Goal: Information Seeking & Learning: Learn about a topic

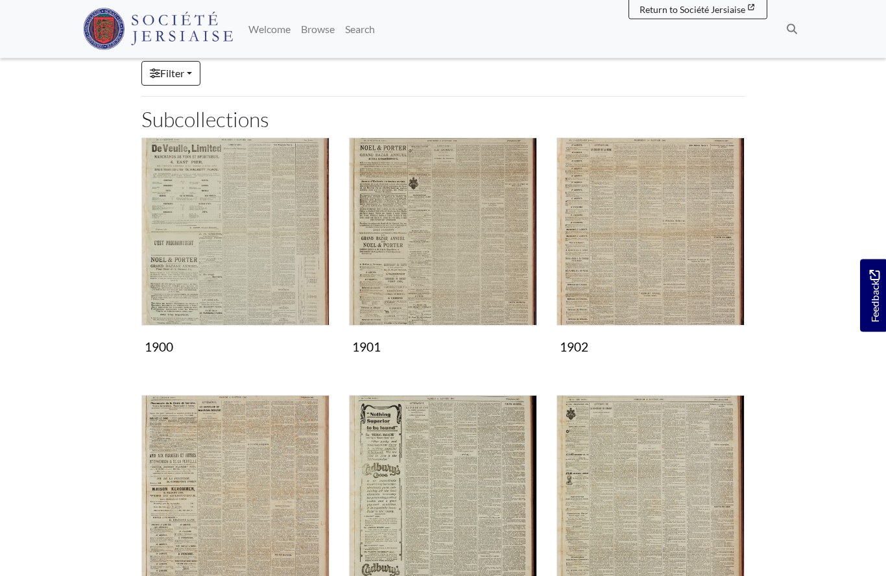
scroll to position [138, 0]
click at [248, 509] on img "Subcollection" at bounding box center [235, 489] width 188 height 188
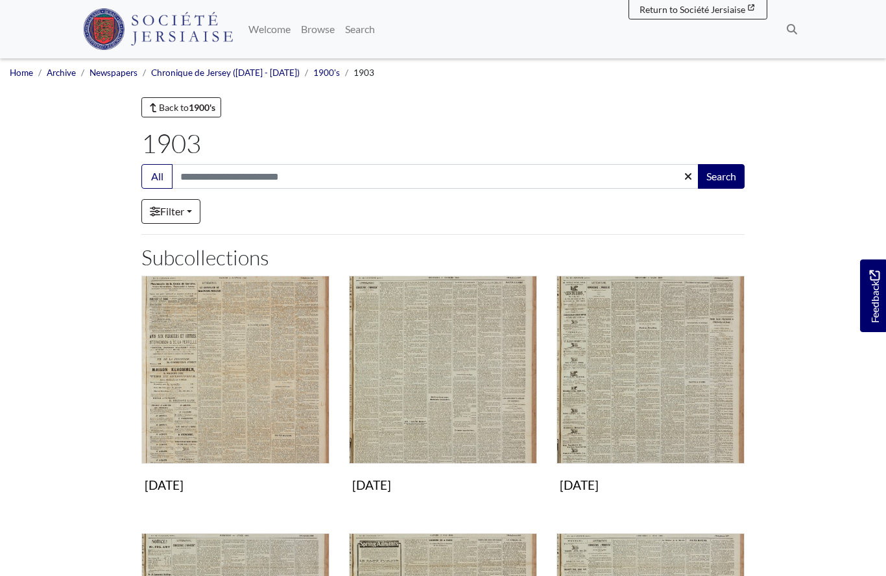
click at [230, 374] on img "Subcollection" at bounding box center [235, 370] width 188 height 188
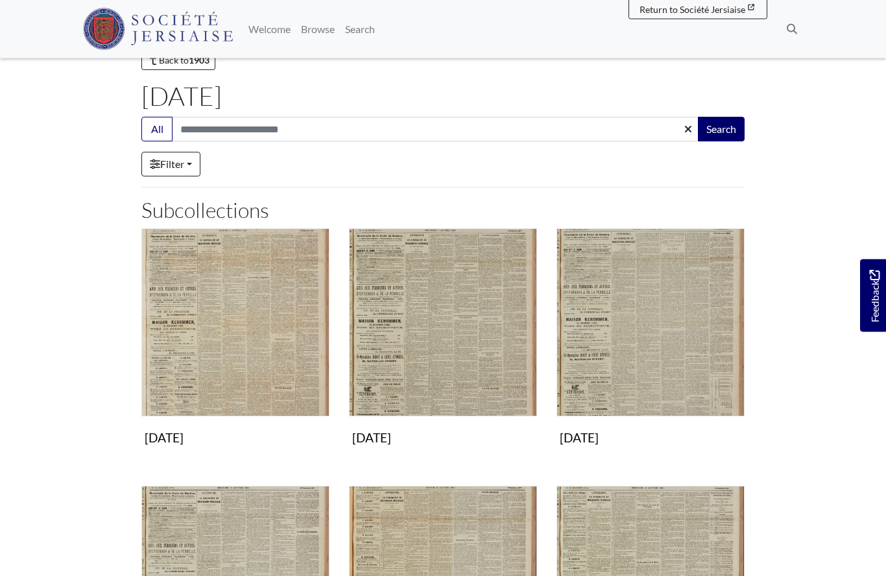
scroll to position [47, 0]
click at [259, 357] on img "Subcollection" at bounding box center [235, 322] width 188 height 188
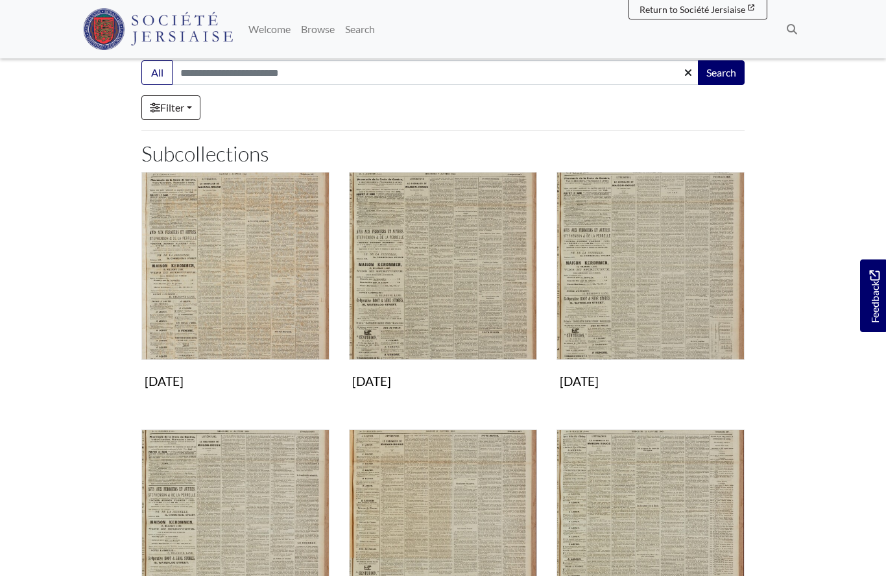
click at [449, 291] on img "Subcollection" at bounding box center [443, 266] width 188 height 188
click at [664, 284] on img "Subcollection" at bounding box center [651, 266] width 188 height 188
click at [623, 299] on img "Subcollection" at bounding box center [651, 266] width 188 height 188
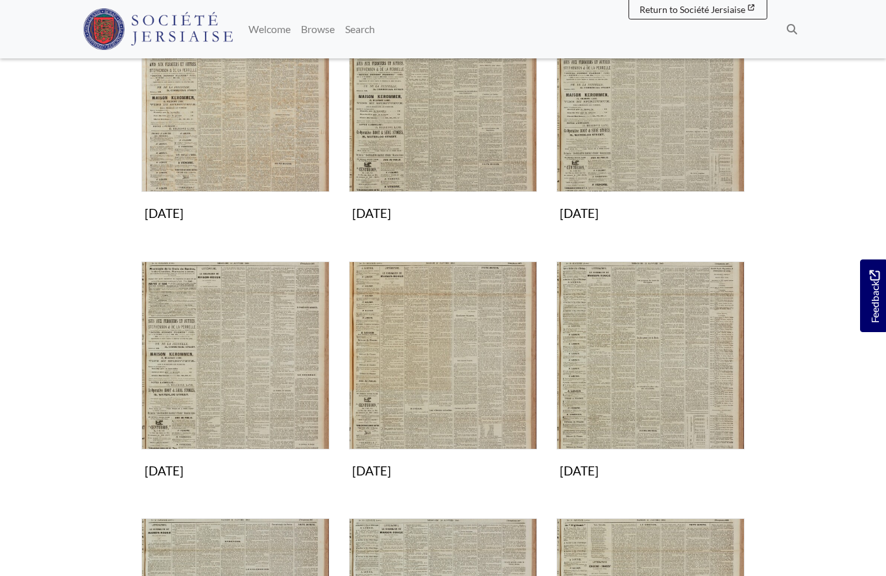
scroll to position [287, 0]
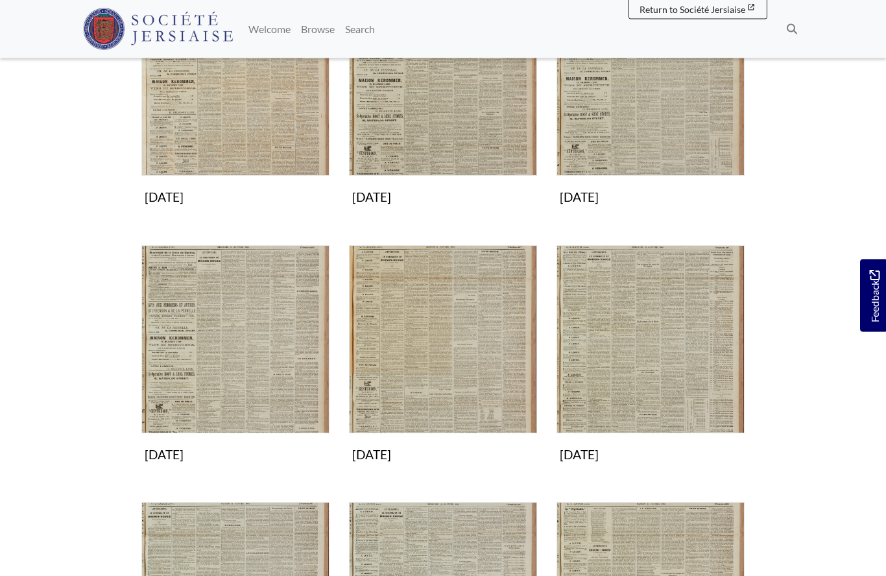
click at [250, 354] on img "Subcollection" at bounding box center [235, 340] width 188 height 188
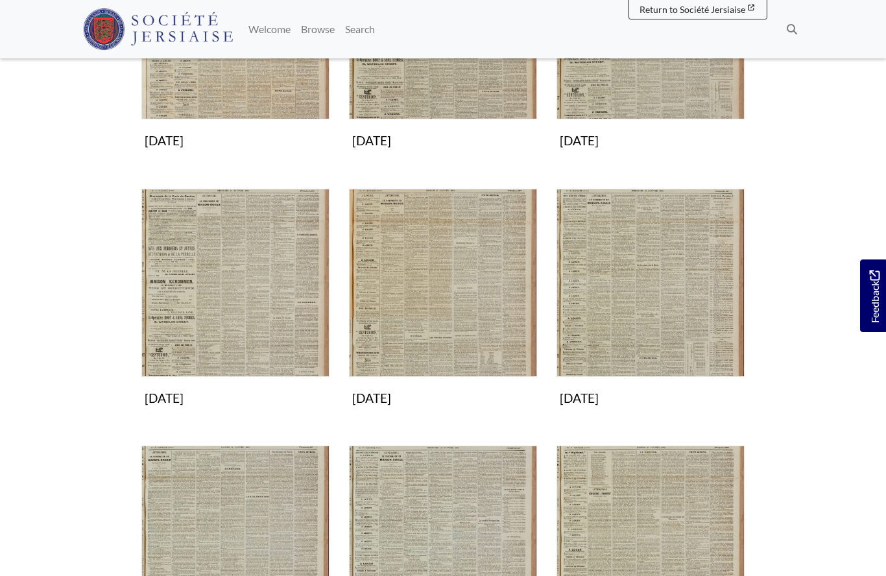
click at [464, 315] on img "Subcollection" at bounding box center [443, 283] width 188 height 188
click at [649, 320] on img "Subcollection" at bounding box center [651, 283] width 188 height 188
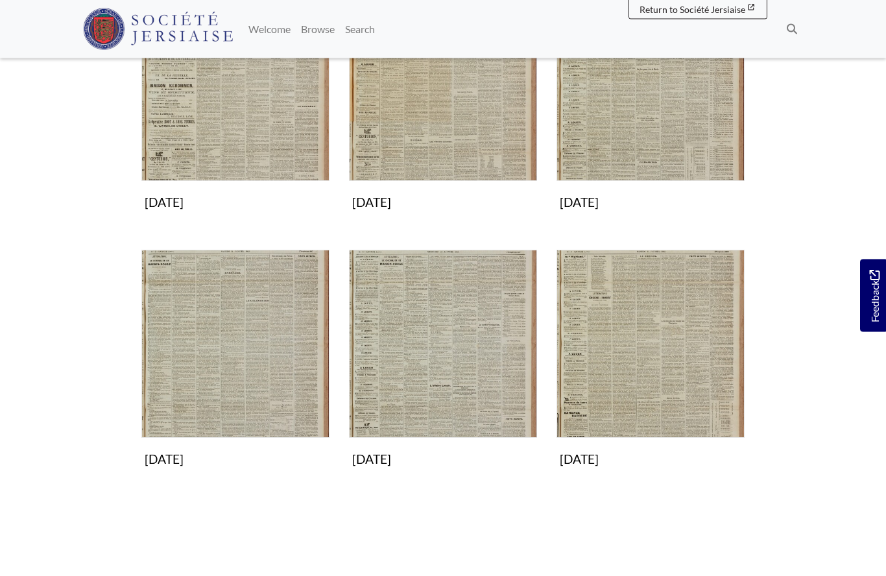
scroll to position [537, 0]
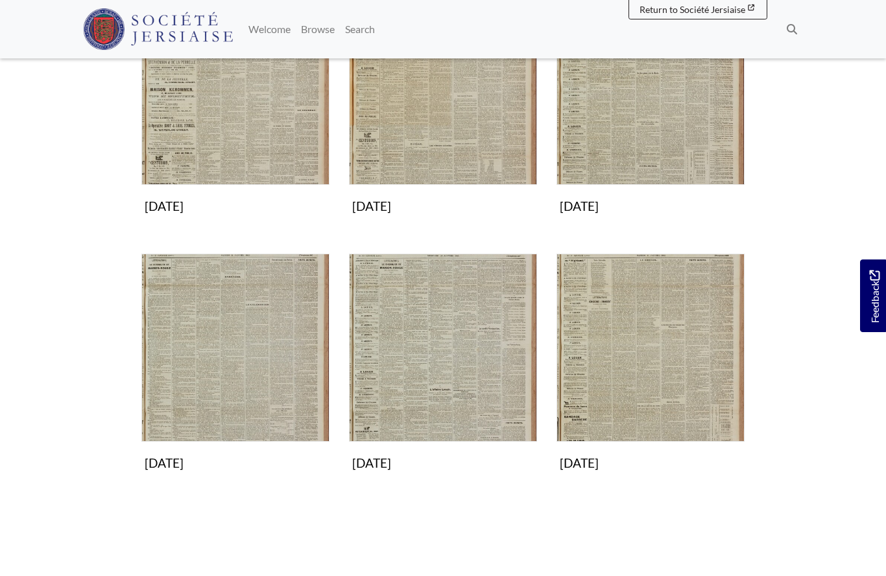
click at [232, 401] on img "Subcollection" at bounding box center [235, 348] width 188 height 188
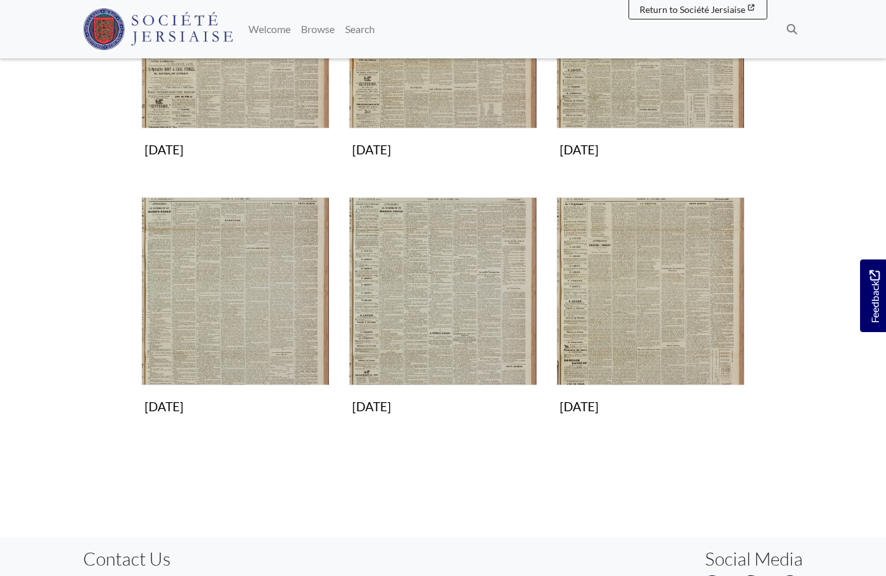
click at [406, 341] on img "Subcollection" at bounding box center [443, 291] width 188 height 188
click at [617, 310] on img "Subcollection" at bounding box center [651, 291] width 188 height 188
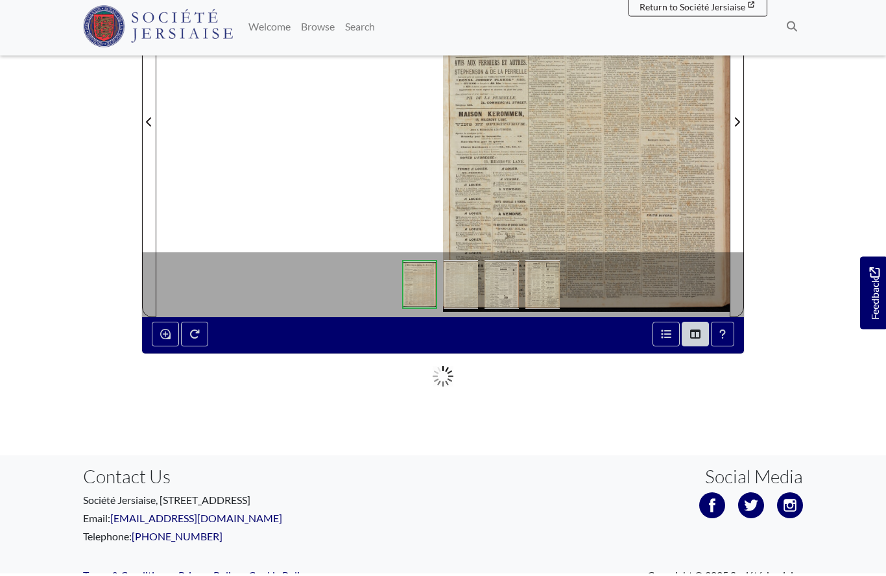
scroll to position [287, 0]
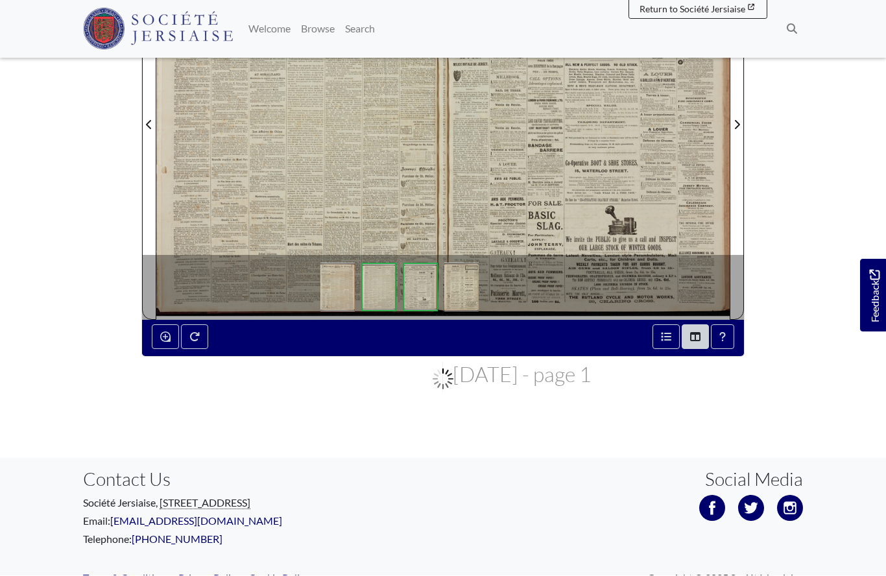
scroll to position [343, 0]
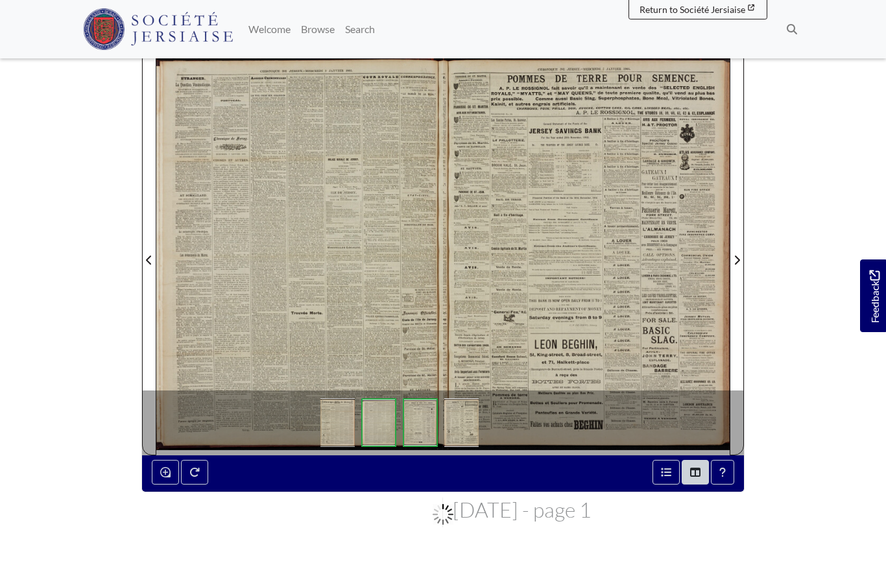
scroll to position [208, 0]
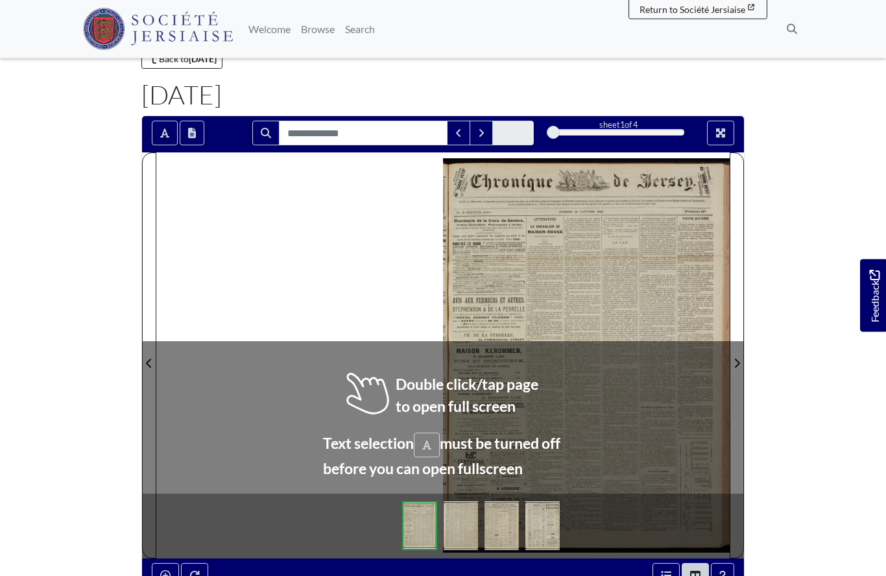
scroll to position [49, 0]
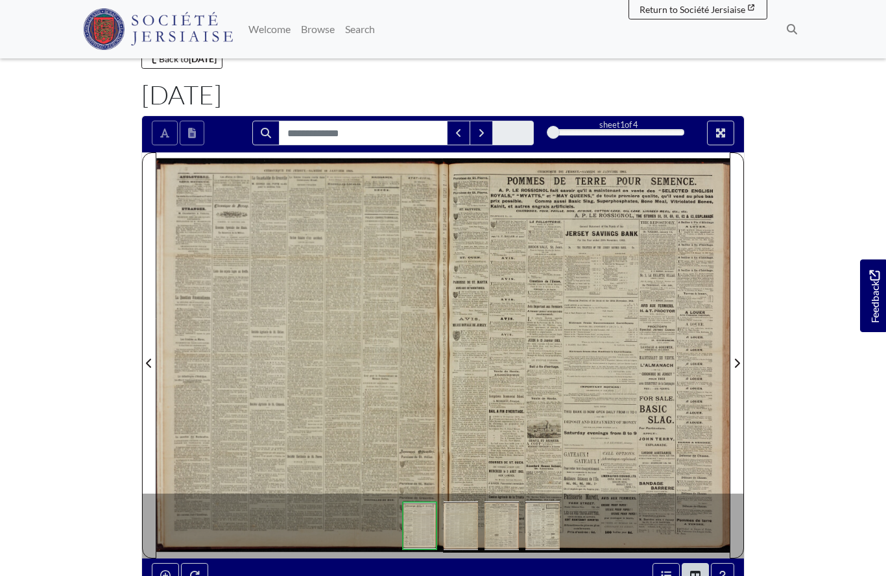
scroll to position [105, 0]
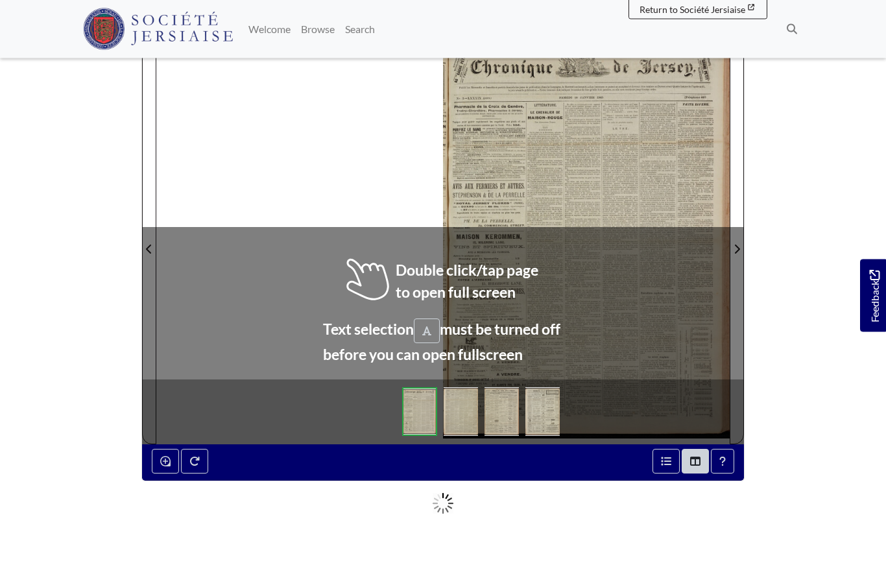
scroll to position [164, 0]
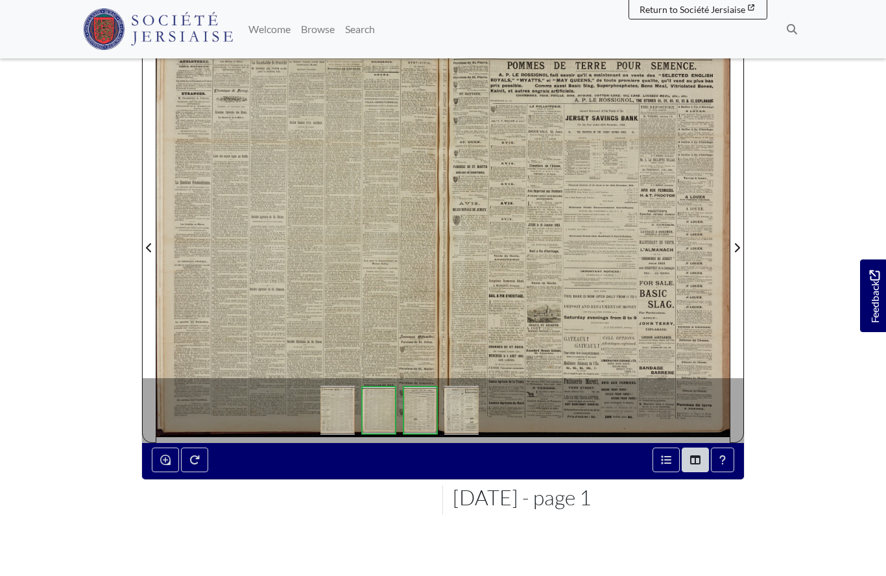
scroll to position [221, 0]
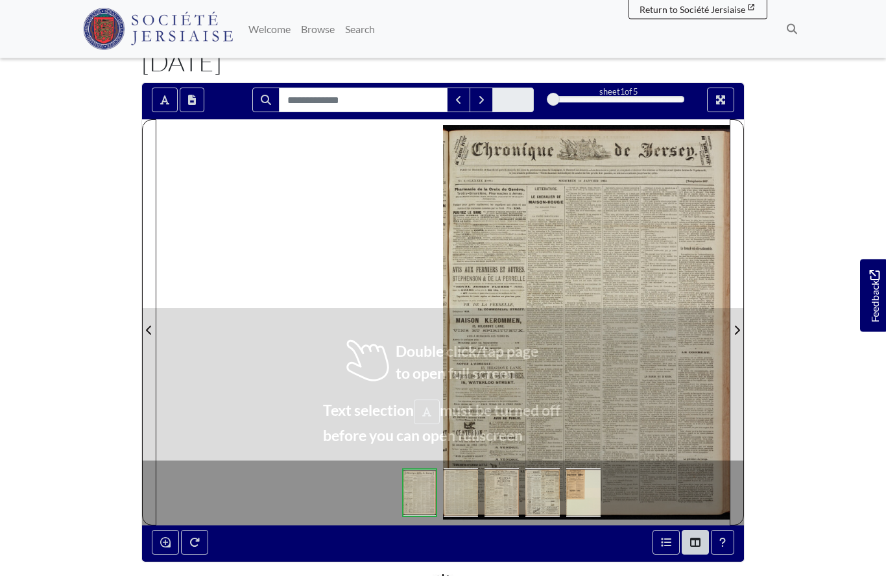
scroll to position [82, 0]
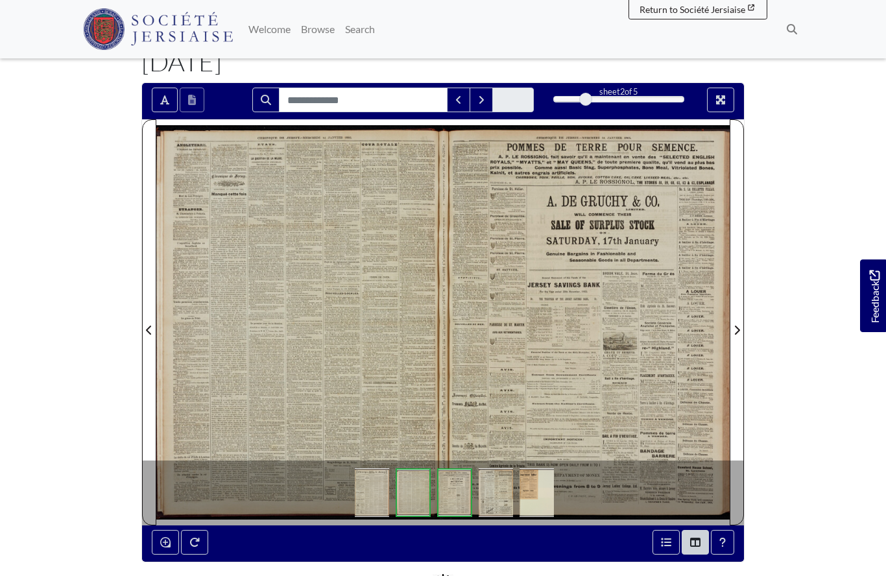
scroll to position [138, 0]
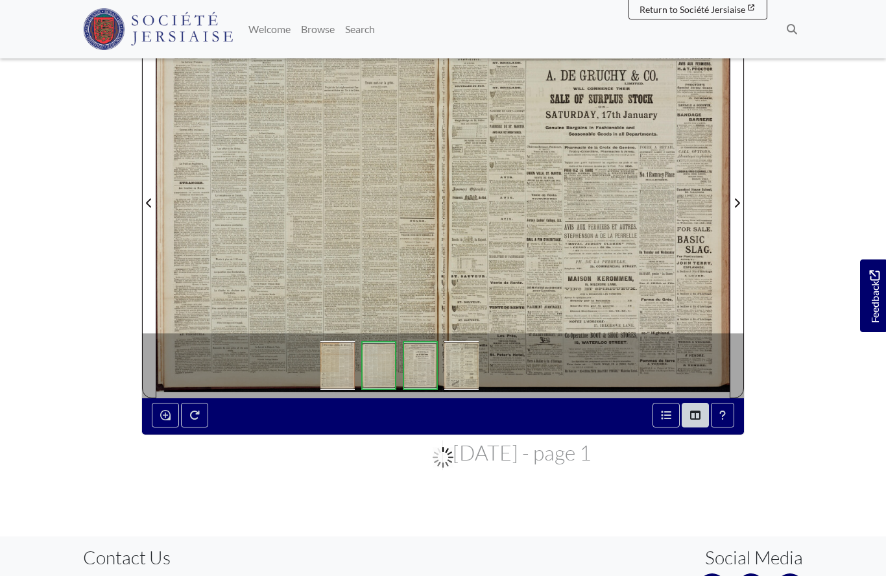
scroll to position [265, 0]
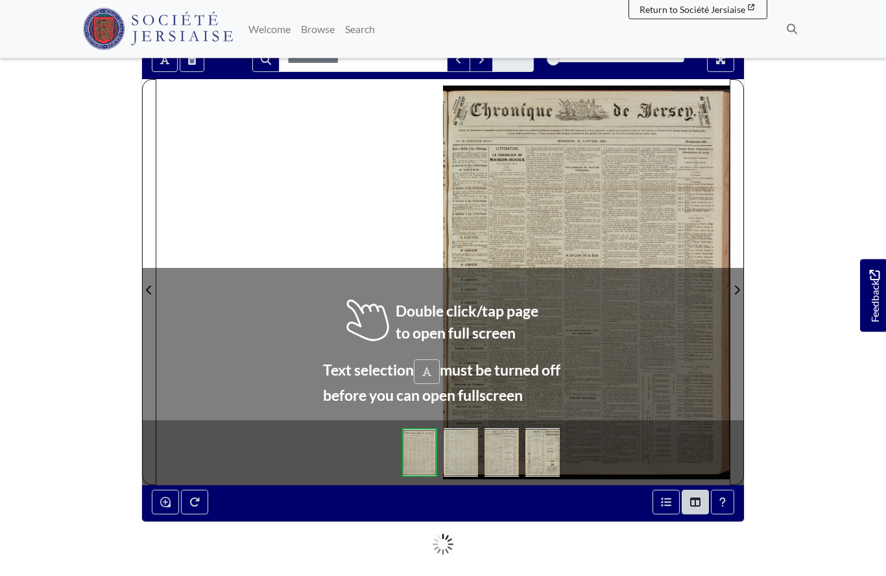
scroll to position [122, 0]
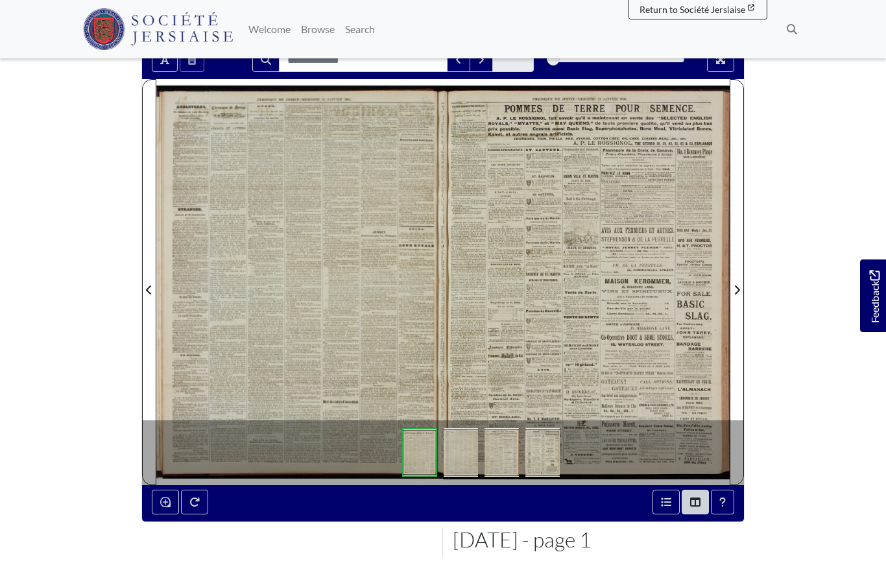
scroll to position [178, 0]
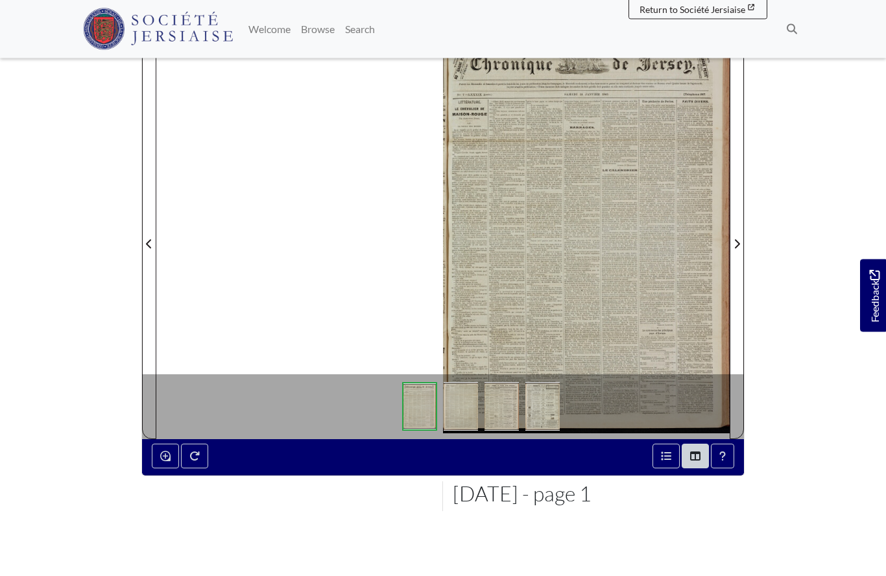
scroll to position [168, 0]
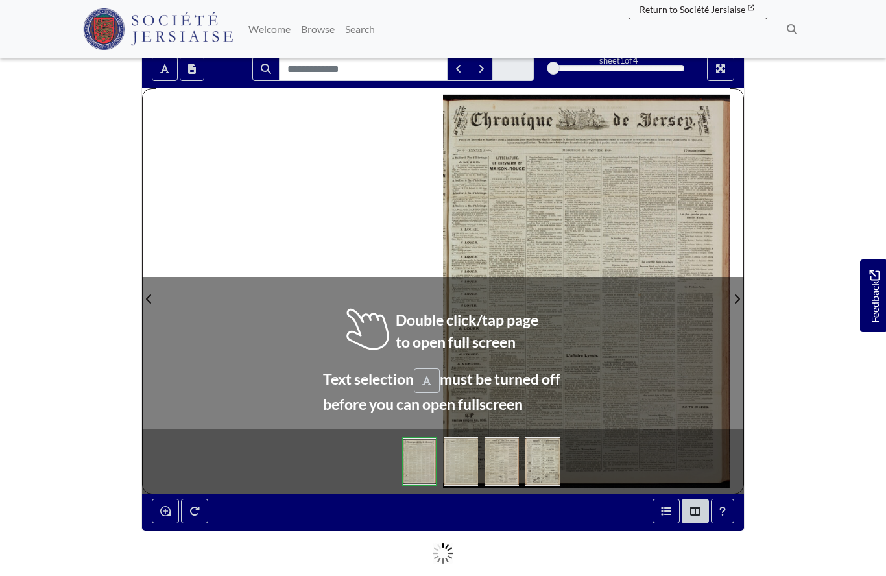
scroll to position [114, 0]
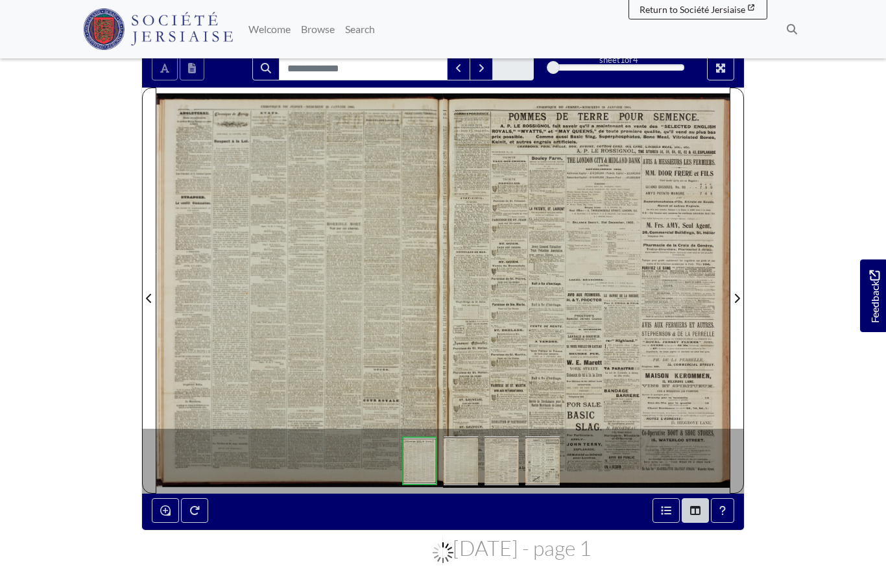
scroll to position [170, 0]
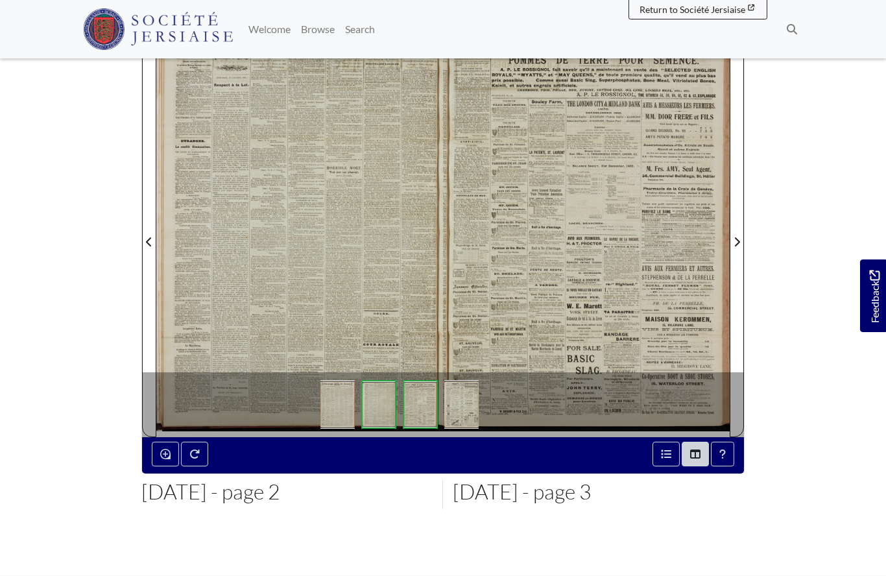
click at [266, 247] on div at bounding box center [299, 233] width 287 height 405
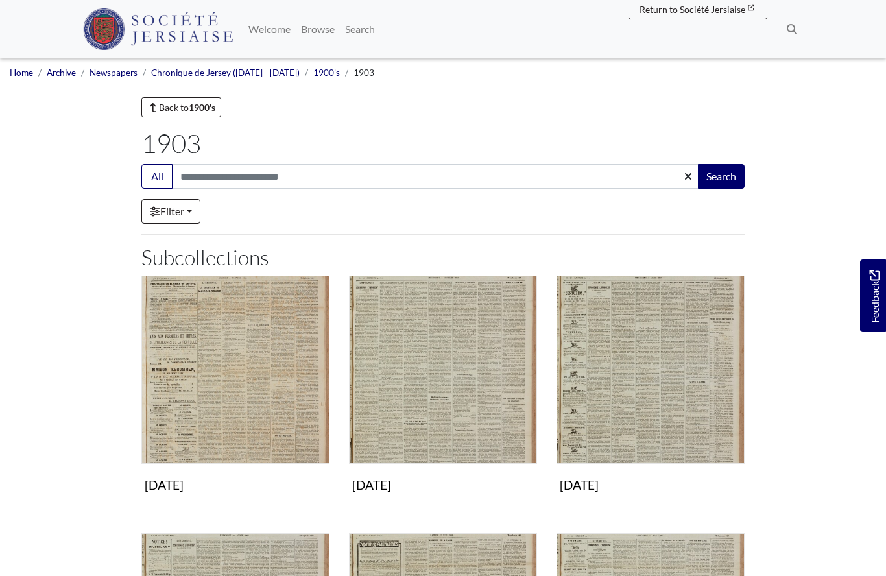
click at [418, 398] on img "Subcollection" at bounding box center [443, 370] width 188 height 188
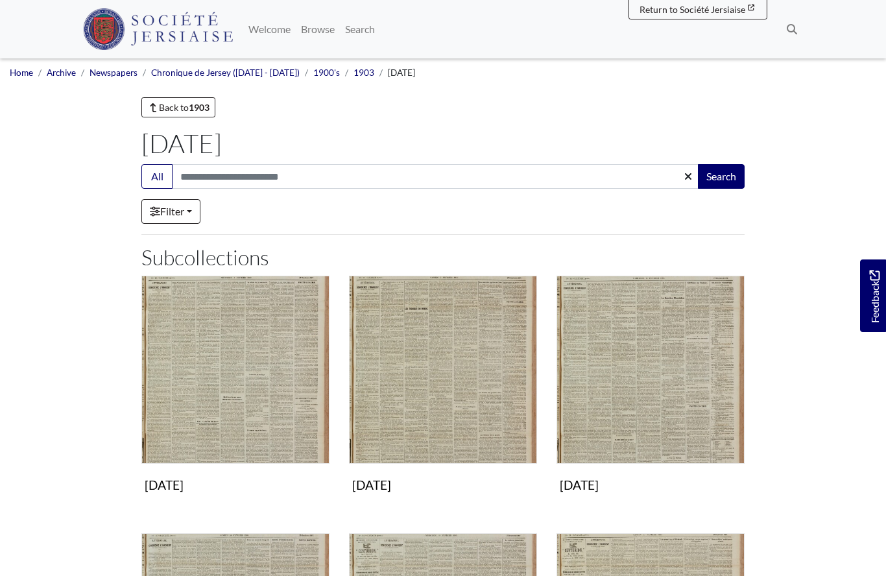
click at [180, 409] on img "Subcollection" at bounding box center [235, 370] width 188 height 188
click at [431, 407] on img "Subcollection" at bounding box center [443, 370] width 188 height 188
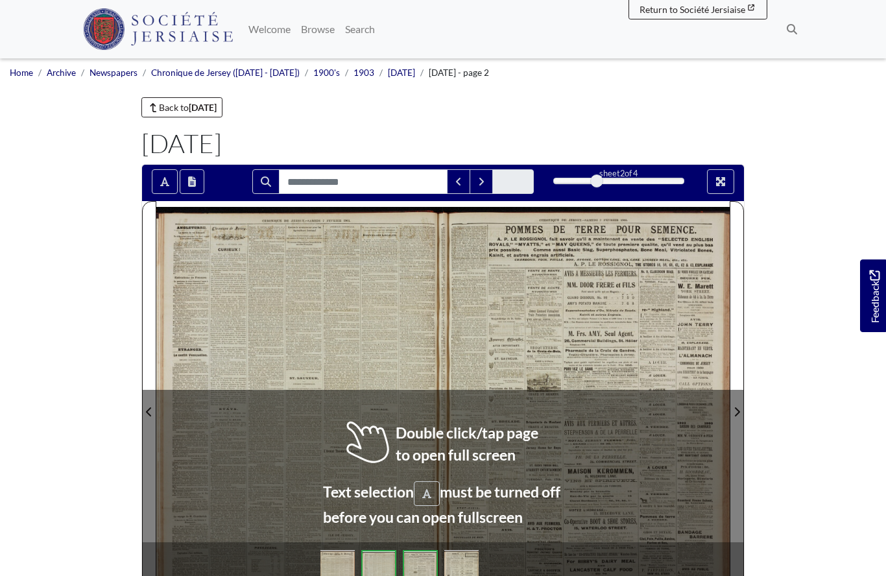
click at [289, 298] on div at bounding box center [299, 403] width 287 height 405
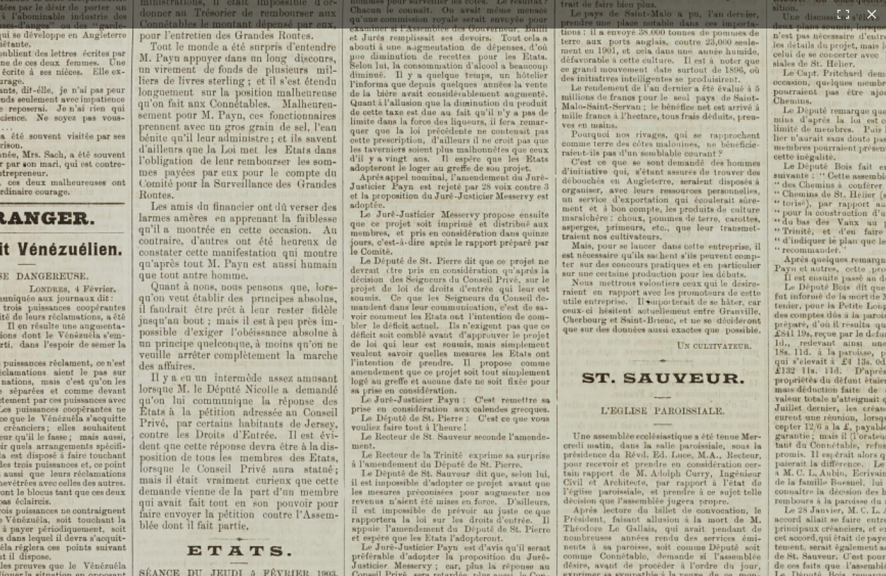
click at [465, 450] on img at bounding box center [638, 525] width 1605 height 2271
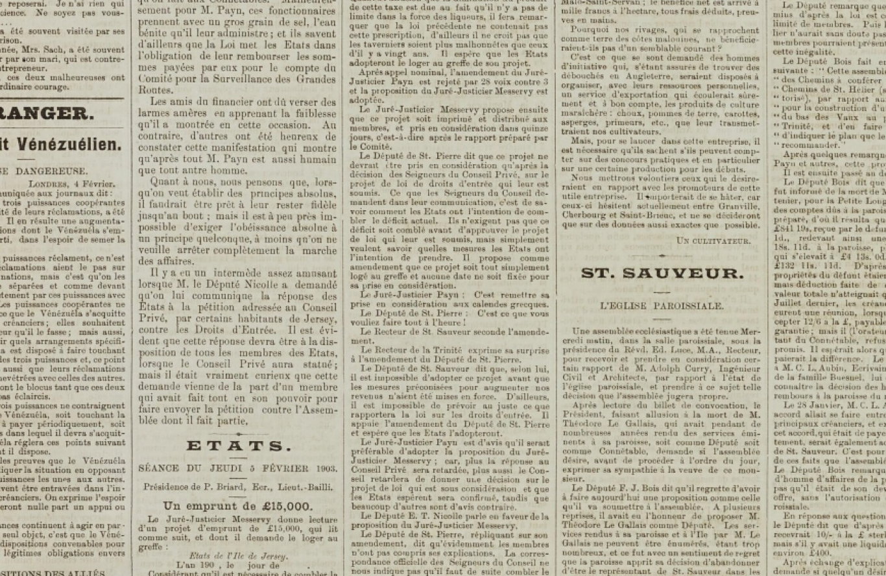
click at [467, 518] on img at bounding box center [637, 419] width 1605 height 2271
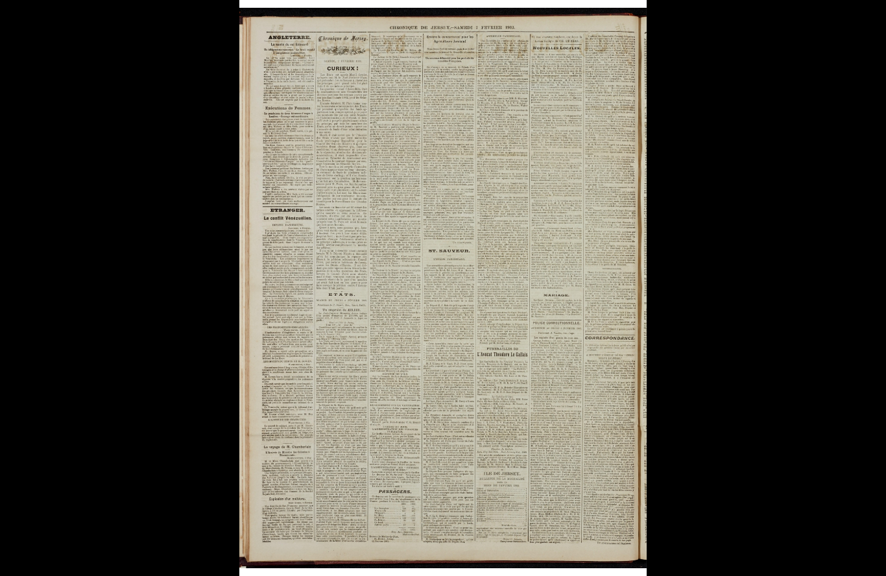
click at [415, 463] on img at bounding box center [442, 288] width 407 height 576
click at [431, 455] on img at bounding box center [442, 288] width 407 height 576
